Goal: Task Accomplishment & Management: Manage account settings

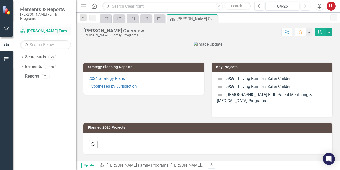
click at [55, 28] on link "Scorecard [PERSON_NAME] Family Programs" at bounding box center [45, 31] width 51 height 6
click at [21, 56] on icon "Dropdown" at bounding box center [22, 57] width 4 height 3
click at [55, 64] on link "[PERSON_NAME] Family Programs" at bounding box center [52, 67] width 48 height 6
click at [25, 65] on icon "Dropdown" at bounding box center [25, 66] width 4 height 3
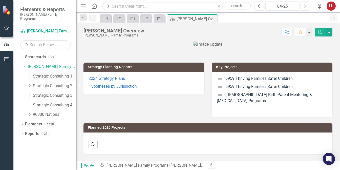
click at [30, 74] on icon "Dropdown" at bounding box center [30, 75] width 4 height 3
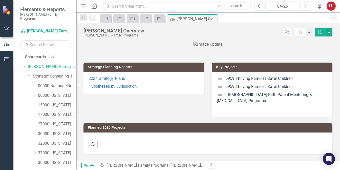
click at [53, 112] on link "17000 [US_STATE]" at bounding box center [57, 115] width 38 height 6
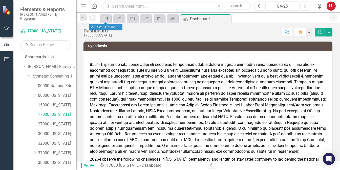
click at [107, 18] on icon at bounding box center [106, 19] width 4 height 4
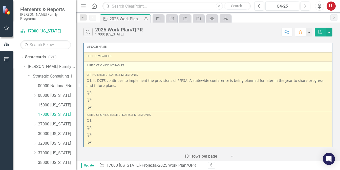
scroll to position [51, 0]
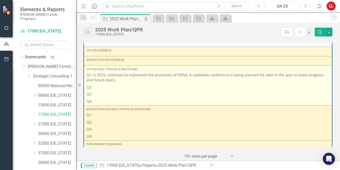
click at [104, 88] on p "Q2:" at bounding box center [208, 87] width 243 height 7
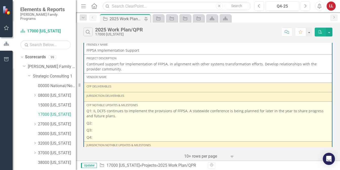
scroll to position [0, 0]
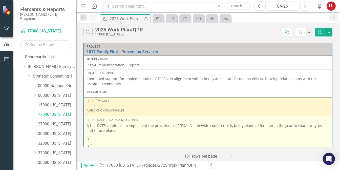
click at [97, 137] on p "Q2:" at bounding box center [208, 137] width 243 height 7
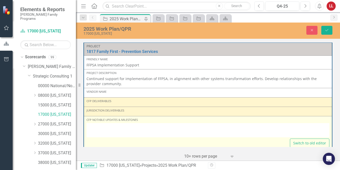
type textarea "<p>Q1: IL DCFS continues to implement the provisions of FFPSA. A statewide conf…"
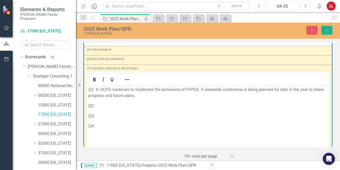
scroll to position [76, 0]
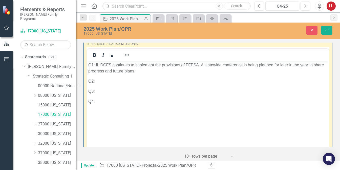
click at [116, 82] on p "Q2:" at bounding box center [207, 81] width 239 height 6
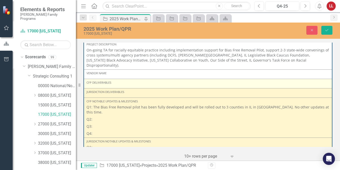
scroll to position [304, 0]
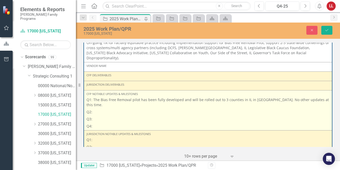
click at [95, 108] on p "Q2:" at bounding box center [208, 111] width 243 height 7
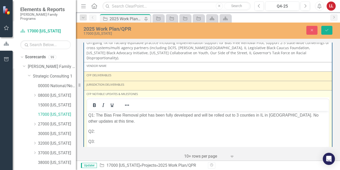
scroll to position [0, 0]
click at [103, 132] on p "Q2:" at bounding box center [207, 131] width 239 height 6
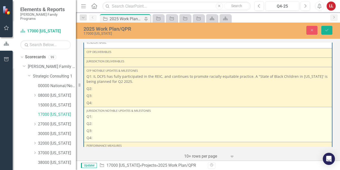
scroll to position [582, 0]
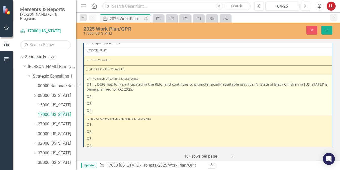
click at [101, 93] on p "Q2:" at bounding box center [208, 96] width 243 height 7
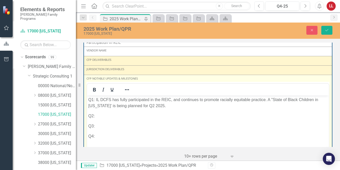
scroll to position [0, 0]
click at [102, 115] on p "Q2:" at bounding box center [207, 116] width 239 height 6
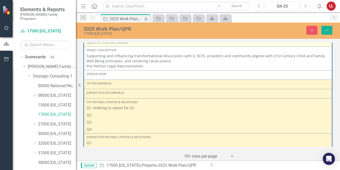
scroll to position [860, 0]
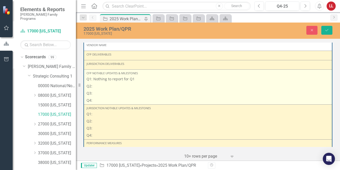
click at [97, 83] on p "Q2:" at bounding box center [208, 86] width 243 height 7
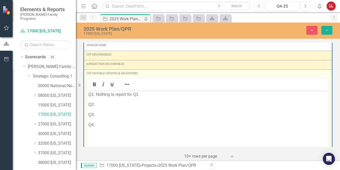
scroll to position [0, 0]
click at [103, 104] on p "Q2:" at bounding box center [207, 104] width 239 height 6
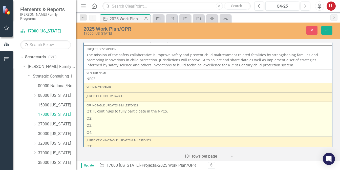
scroll to position [1114, 0]
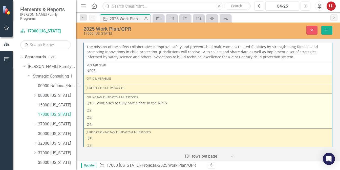
click at [100, 107] on p "Q2:" at bounding box center [208, 110] width 243 height 7
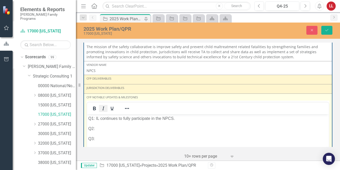
scroll to position [0, 0]
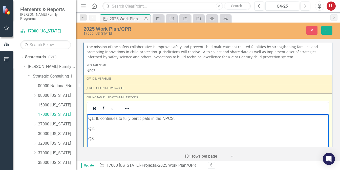
click at [106, 128] on p "Q2:" at bounding box center [207, 129] width 239 height 6
